Goal: Information Seeking & Learning: Learn about a topic

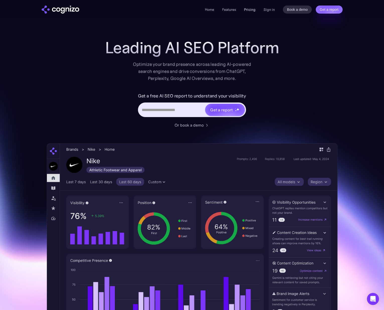
click at [252, 10] on link "Pricing" at bounding box center [250, 9] width 12 height 5
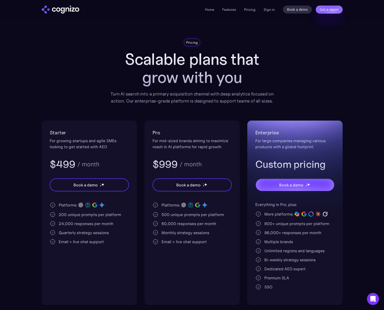
click at [51, 9] on img "home" at bounding box center [61, 10] width 38 height 8
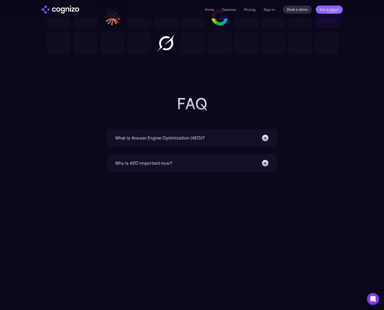
scroll to position [1548, 0]
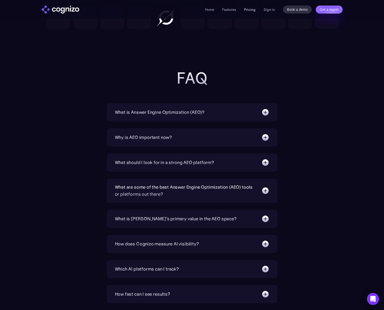
click at [251, 11] on link "Pricing" at bounding box center [250, 9] width 12 height 5
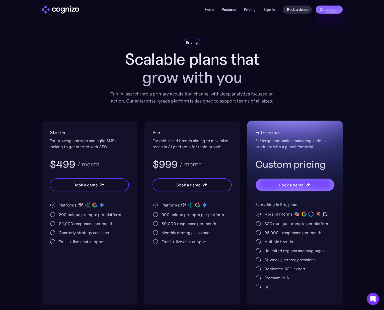
click at [232, 8] on link "Features" at bounding box center [229, 9] width 14 height 5
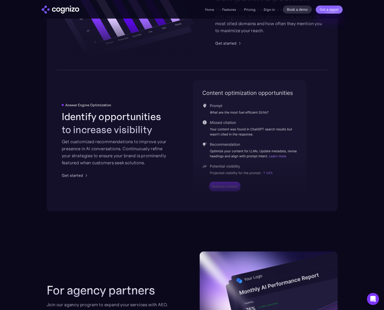
scroll to position [989, 0]
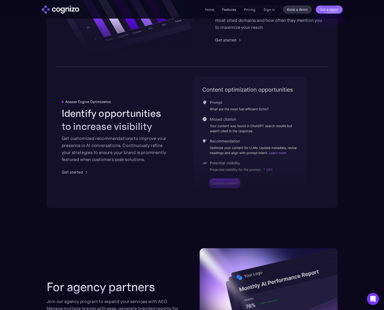
click at [230, 10] on link "Features" at bounding box center [229, 9] width 14 height 5
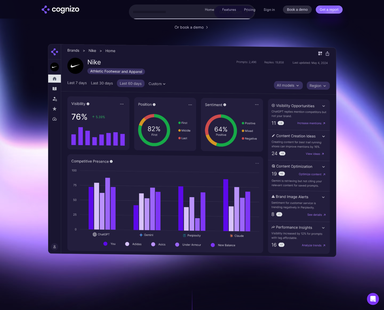
scroll to position [0, 0]
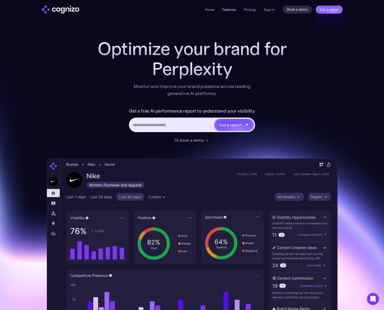
click at [233, 10] on link "Features" at bounding box center [229, 9] width 14 height 5
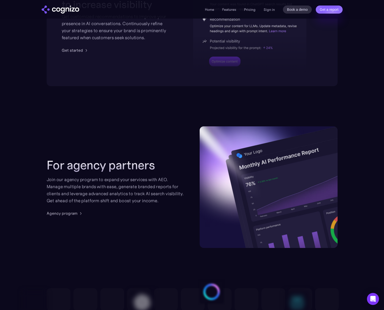
scroll to position [1273, 0]
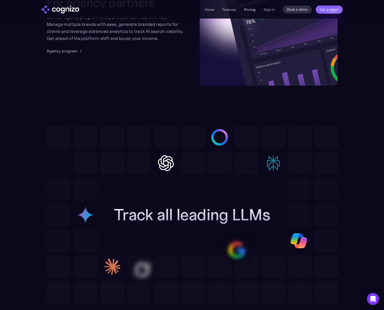
click at [251, 11] on link "Pricing" at bounding box center [250, 9] width 12 height 5
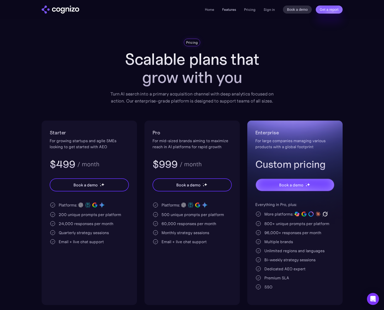
click at [225, 9] on link "Features" at bounding box center [229, 9] width 14 height 5
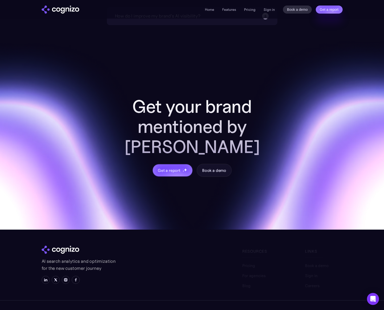
scroll to position [1900, 0]
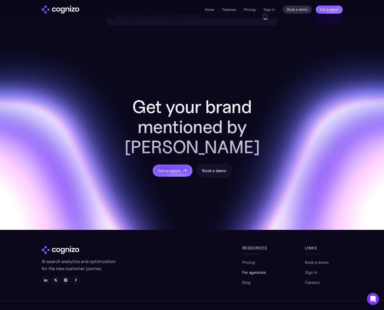
click at [253, 269] on link "For agencies" at bounding box center [253, 272] width 23 height 6
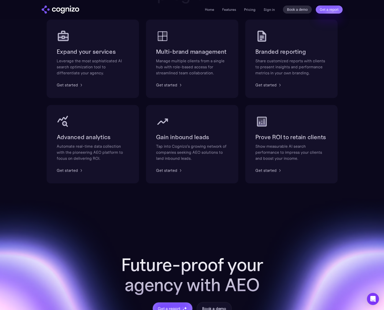
scroll to position [161, 0]
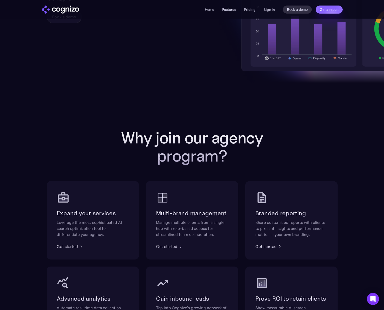
click at [226, 9] on link "Features" at bounding box center [229, 9] width 14 height 5
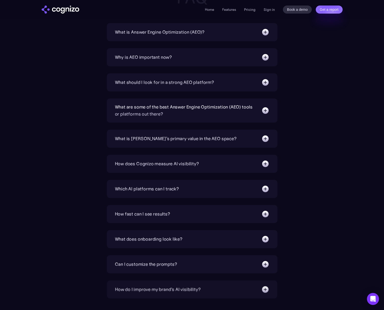
scroll to position [1543, 0]
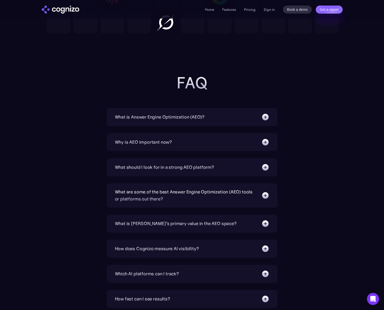
click at [256, 227] on div "What is [PERSON_NAME]’s primary value in the AEO space?" at bounding box center [192, 223] width 155 height 8
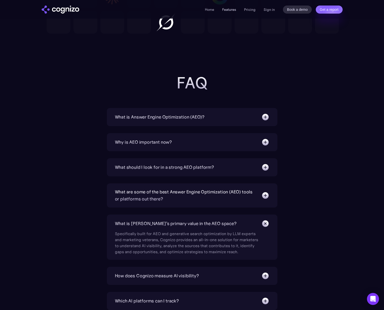
click at [225, 10] on link "Features" at bounding box center [229, 9] width 14 height 5
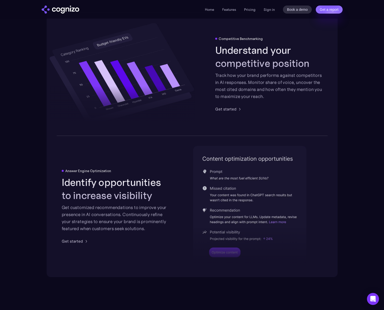
scroll to position [924, 0]
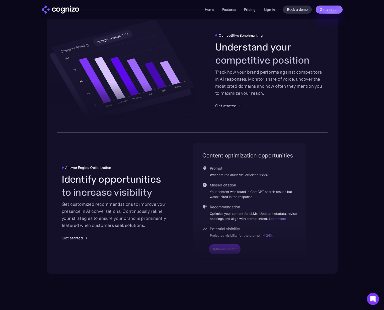
click at [236, 241] on div at bounding box center [249, 227] width 113 height 74
click at [74, 235] on div "Get started" at bounding box center [72, 238] width 21 height 6
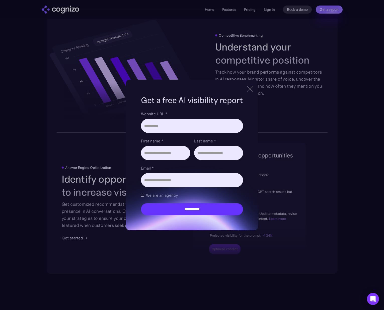
click at [251, 87] on div at bounding box center [250, 88] width 8 height 9
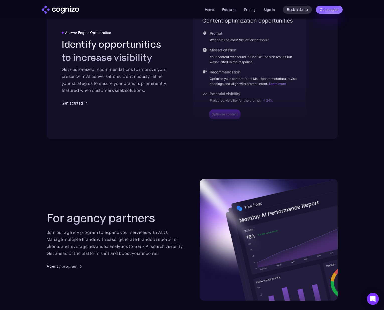
scroll to position [1144, 0]
